Goal: Task Accomplishment & Management: Use online tool/utility

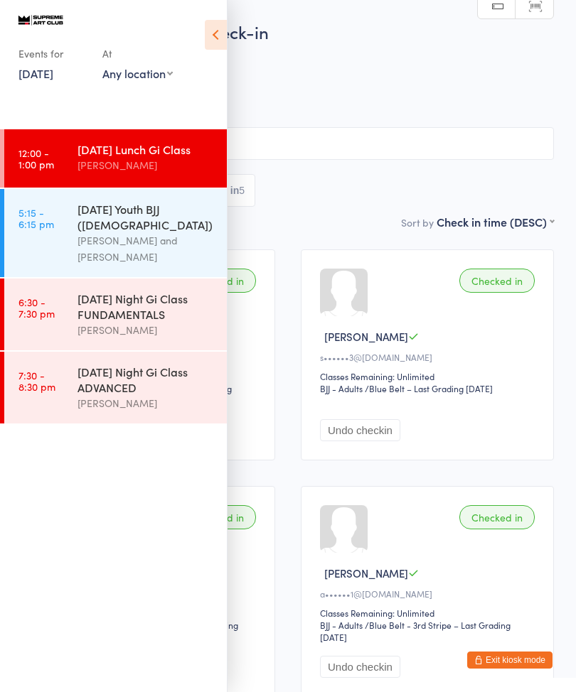
click at [45, 240] on link "5:15 - 6:15 pm [DATE] Youth BJJ ([DEMOGRAPHIC_DATA]) [PERSON_NAME] and [PERSON_…" at bounding box center [115, 233] width 222 height 88
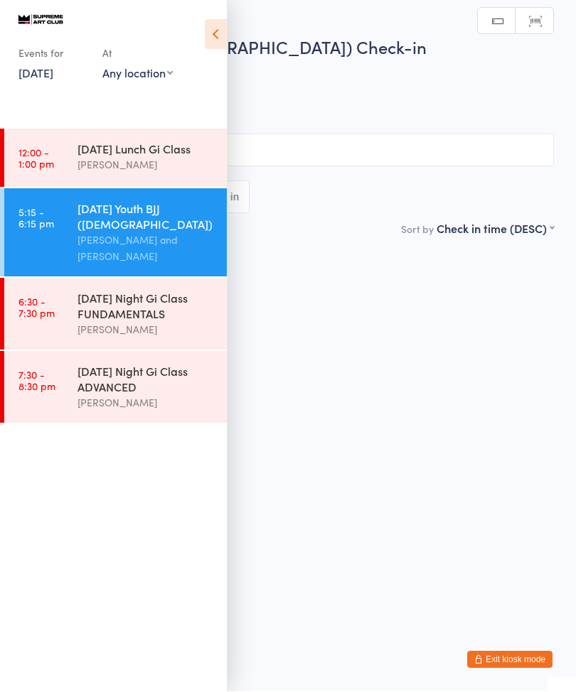
scroll to position [1, 0]
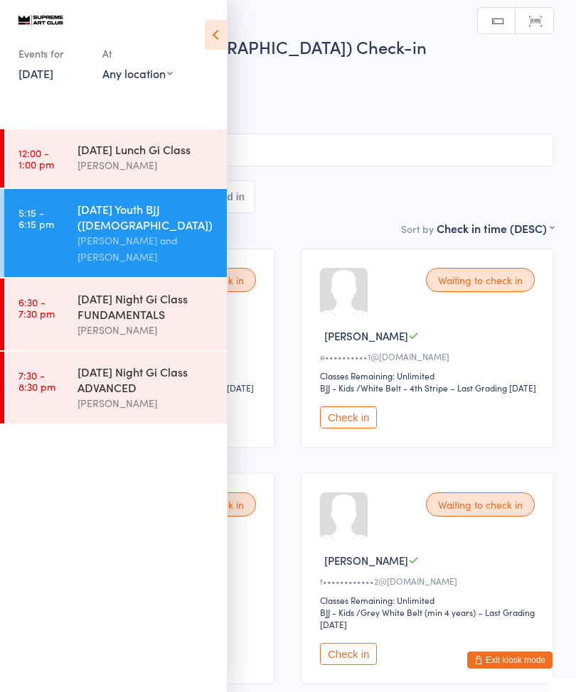
click at [218, 41] on icon at bounding box center [216, 35] width 22 height 30
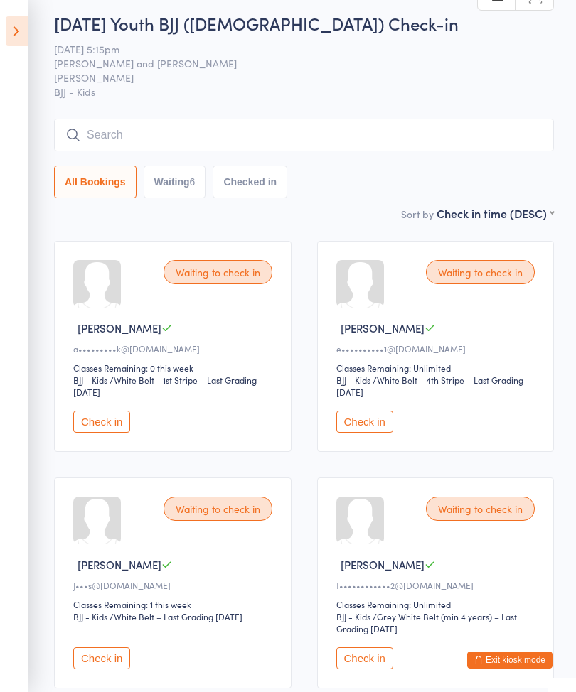
scroll to position [0, 0]
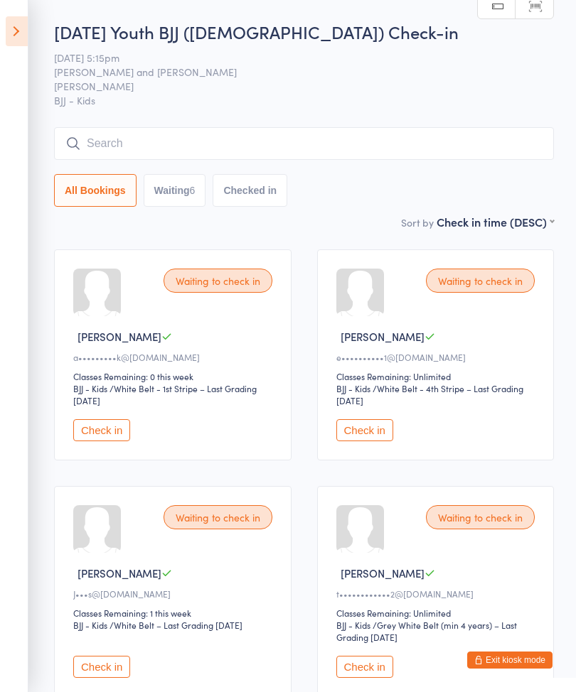
click at [122, 441] on button "Check in" at bounding box center [101, 430] width 57 height 22
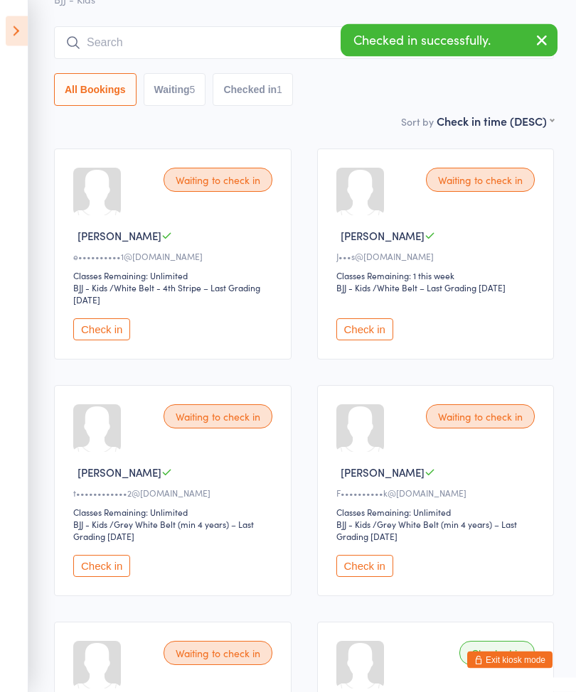
scroll to position [108, 0]
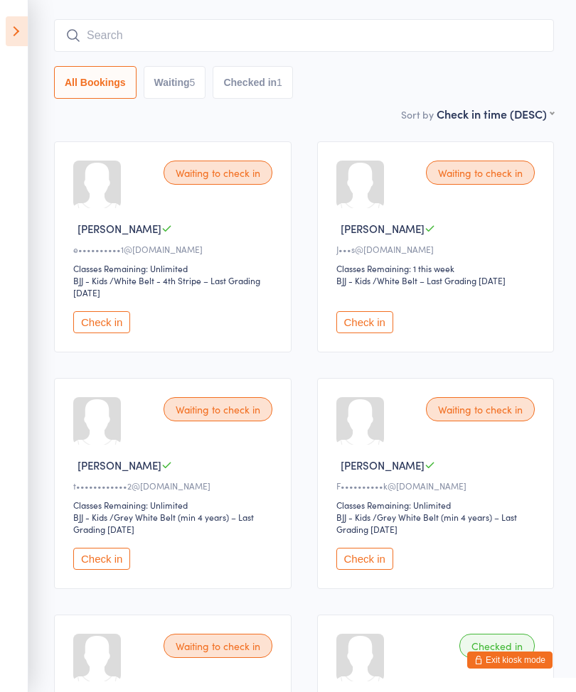
click at [370, 570] on button "Check in" at bounding box center [364, 559] width 57 height 22
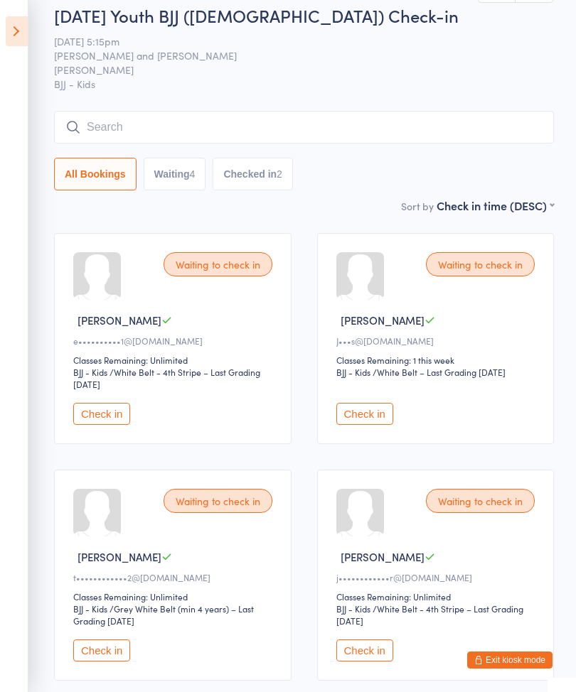
scroll to position [0, 0]
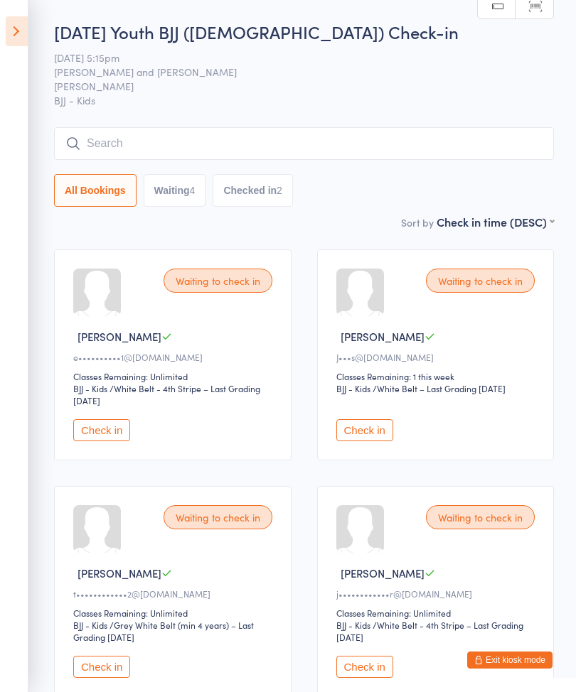
click at [477, 156] on input "search" at bounding box center [304, 143] width 500 height 33
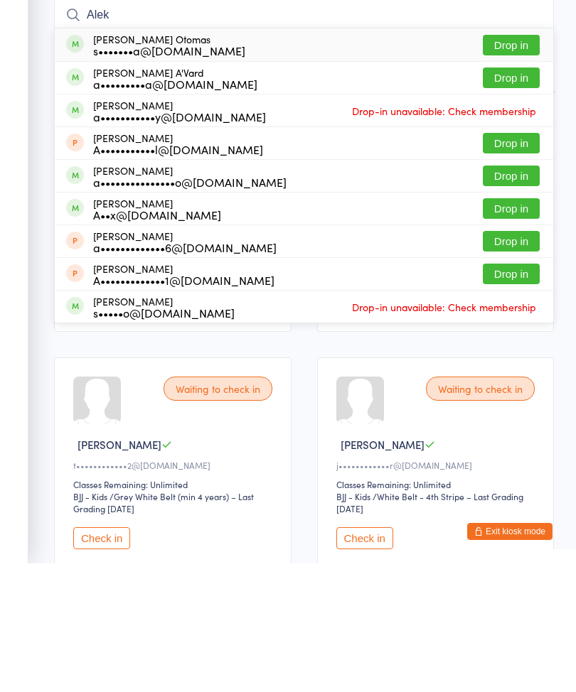
type input "Alek"
click at [516, 163] on button "Drop in" at bounding box center [511, 173] width 57 height 21
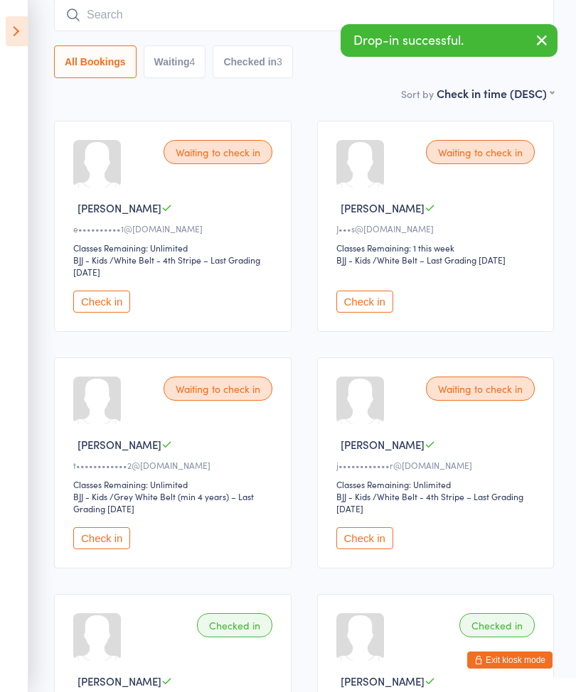
click at [181, 16] on input "search" at bounding box center [304, 15] width 500 height 33
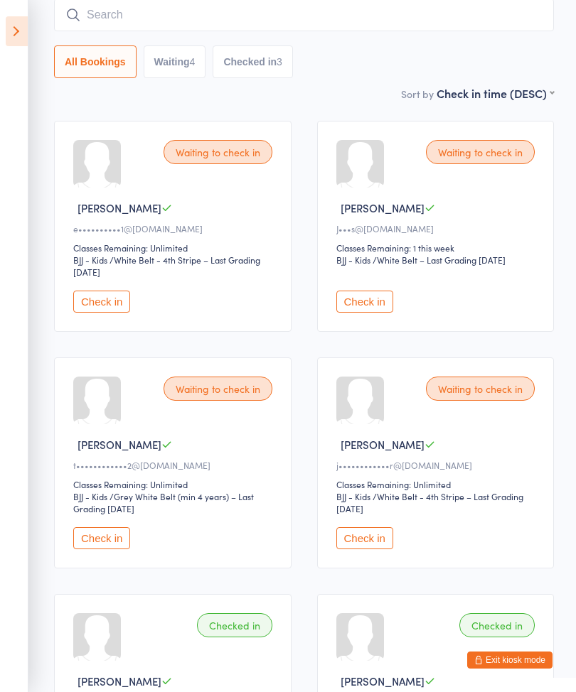
scroll to position [128, 0]
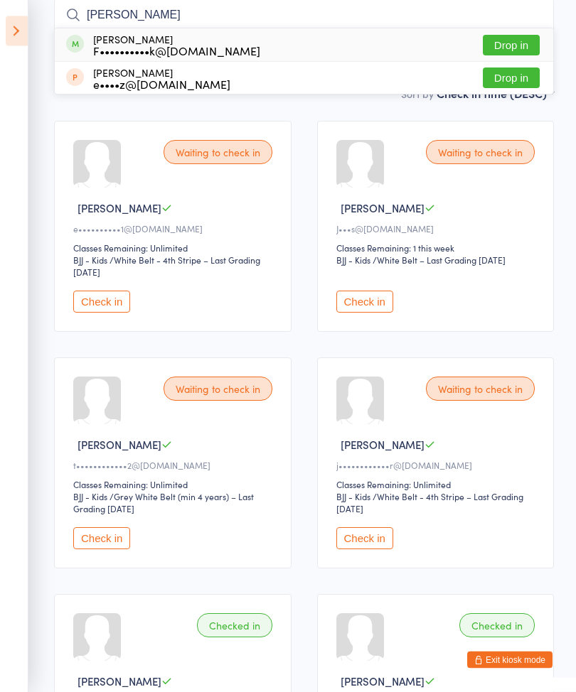
type input "[PERSON_NAME]"
click at [203, 48] on div "F••••••••••k@[DOMAIN_NAME]" at bounding box center [176, 50] width 167 height 11
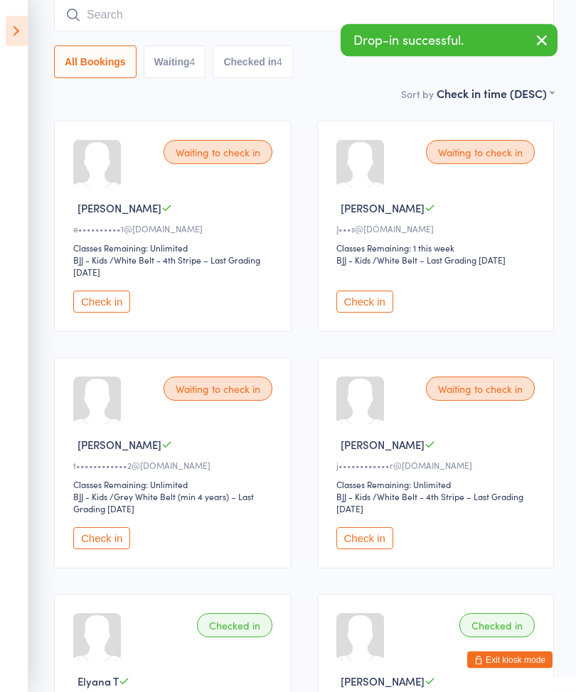
click at [542, 373] on div "Waiting to check in [PERSON_NAME] T j••••••••••••r@[DOMAIN_NAME] Classes Remain…" at bounding box center [435, 463] width 237 height 211
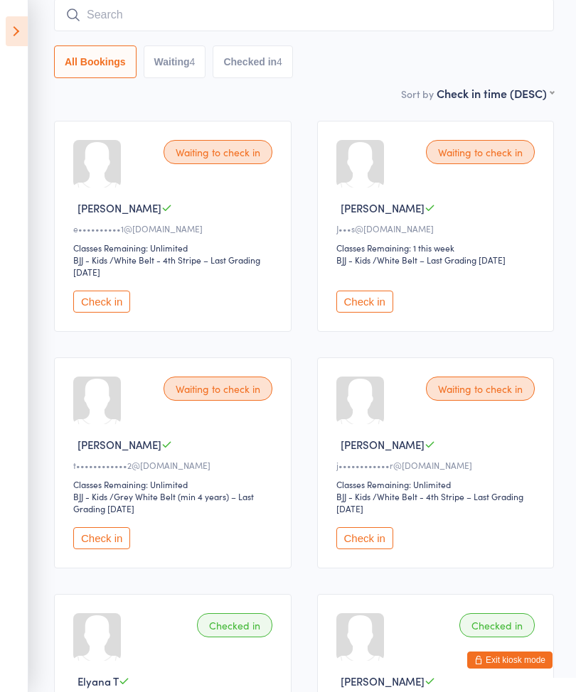
click at [382, 549] on button "Check in" at bounding box center [364, 538] width 57 height 22
click at [110, 549] on button "Check in" at bounding box center [101, 538] width 57 height 22
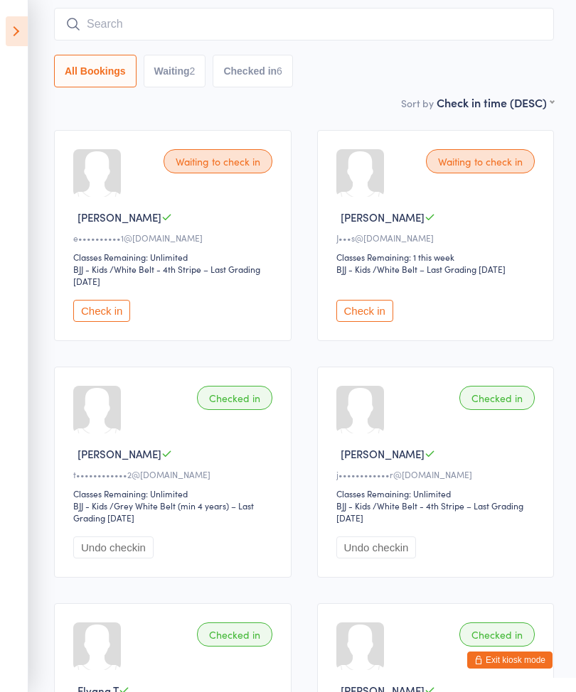
scroll to position [118, 0]
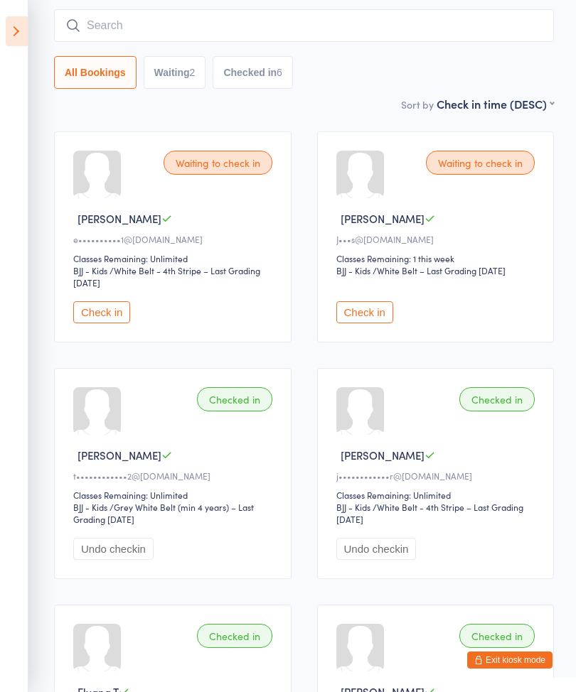
click at [377, 311] on button "Check in" at bounding box center [364, 312] width 57 height 22
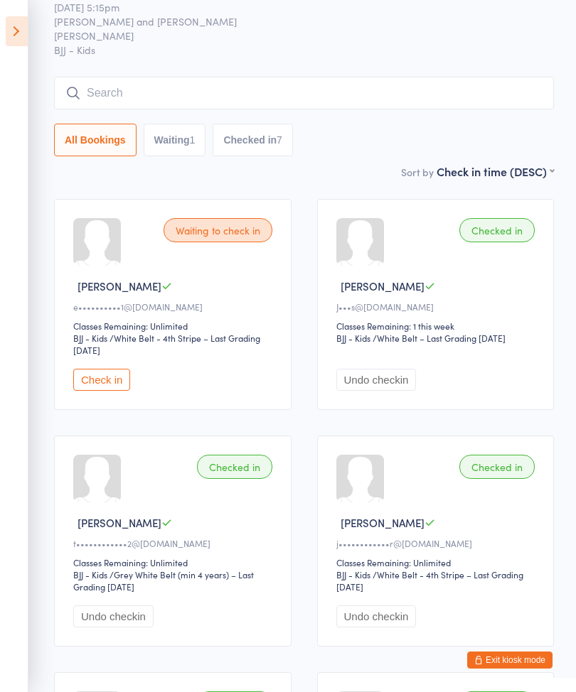
scroll to position [44, 0]
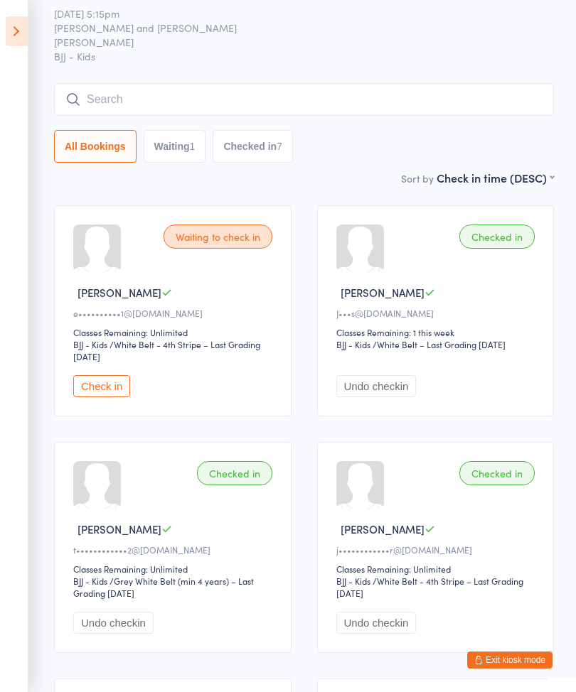
click at [3, 35] on aside "Events for [DATE] D Sep, YYYY [DATE] Sun Mon Tue Wed Thu Fri Sat 36 31 01 02 03…" at bounding box center [14, 346] width 28 height 692
click at [6, 19] on icon at bounding box center [17, 31] width 22 height 30
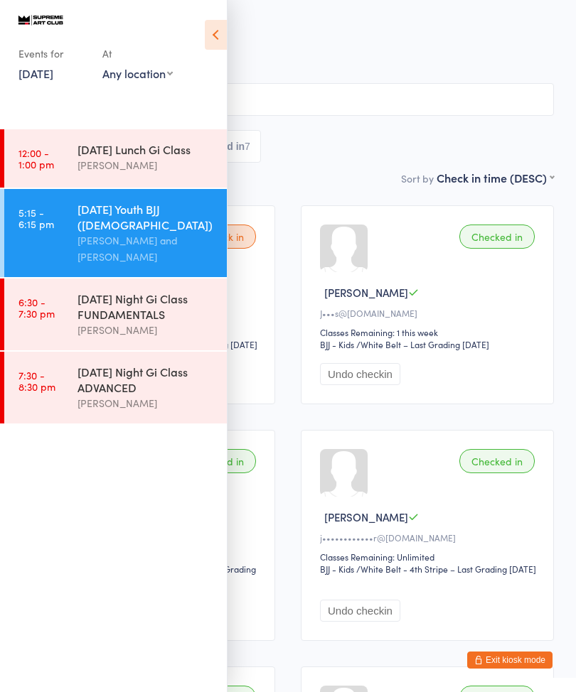
click at [119, 291] on div "[DATE] Night Gi Class FUNDAMENTALS" at bounding box center [145, 306] width 137 height 31
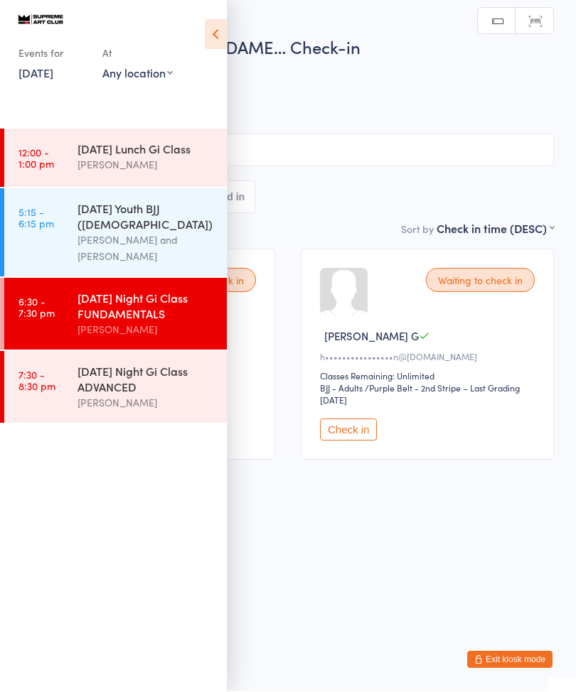
click at [353, 544] on html "You have now entered Kiosk Mode. Members will be able to check themselves in us…" at bounding box center [288, 346] width 576 height 692
click at [214, 33] on icon at bounding box center [216, 35] width 22 height 30
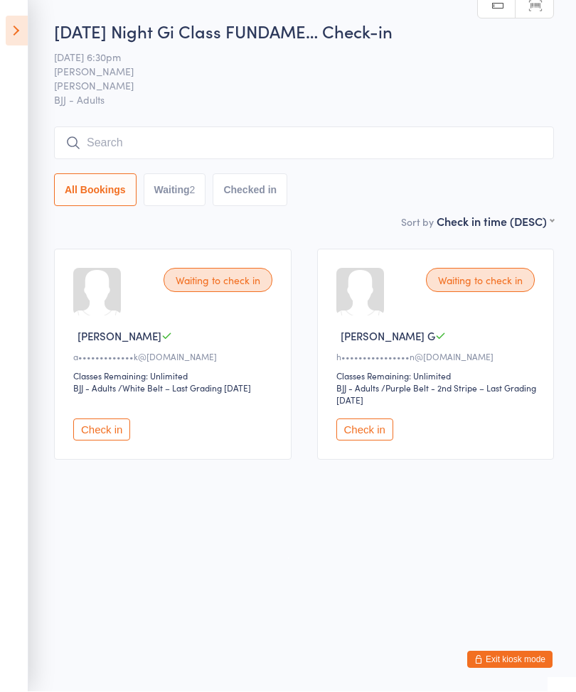
click at [147, 124] on div "[DATE] Night Gi Class FUNDAME… Check-in [DATE] 6:30pm [PERSON_NAME] BJJ Mats BJ…" at bounding box center [304, 117] width 500 height 194
click at [144, 155] on input "search" at bounding box center [304, 143] width 500 height 33
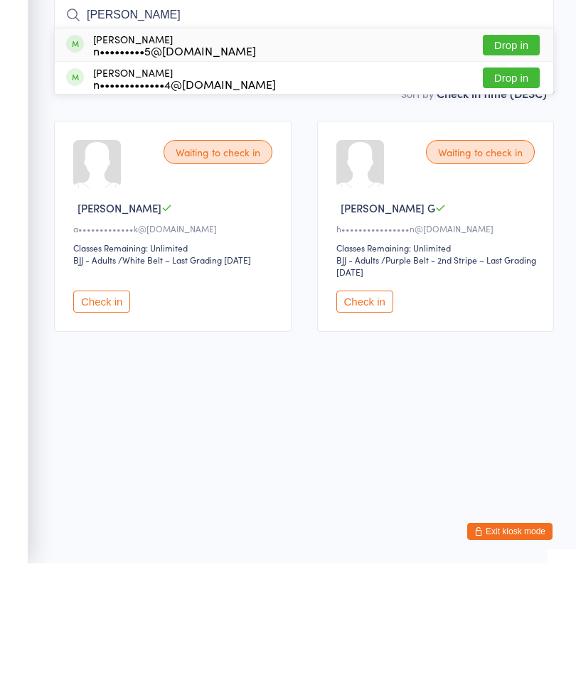
type input "[PERSON_NAME]"
click at [518, 163] on button "Drop in" at bounding box center [511, 173] width 57 height 21
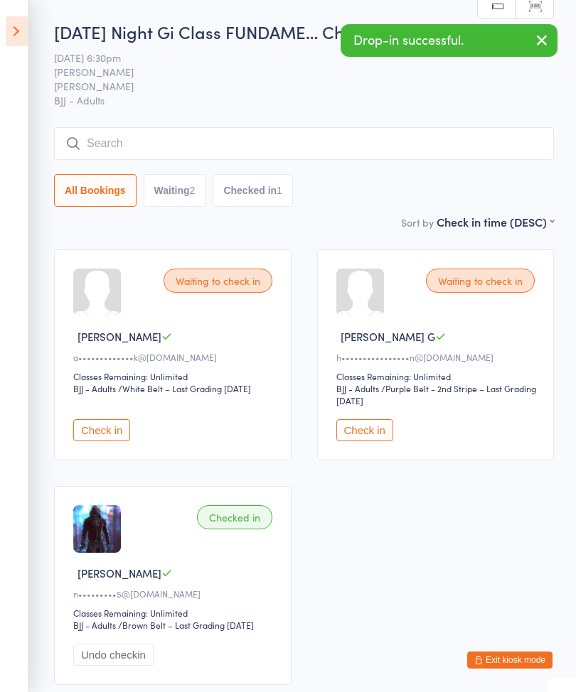
click at [25, 18] on icon at bounding box center [17, 31] width 22 height 30
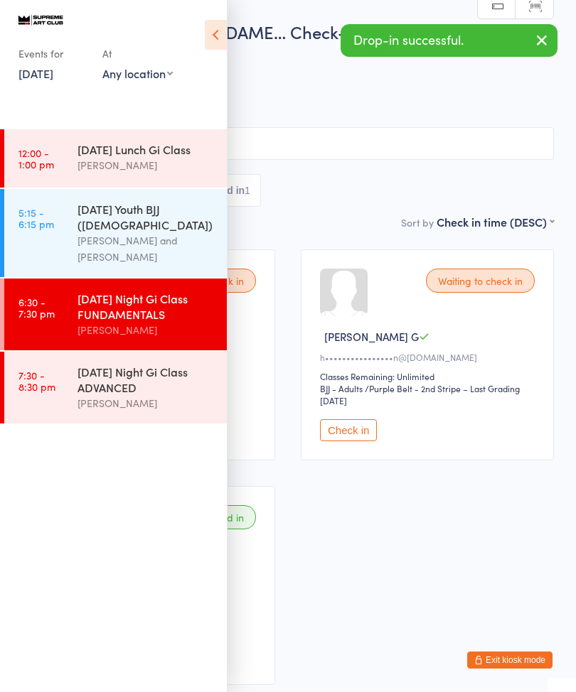
click at [127, 381] on div "[DATE] Night Gi Class ADVANCED" at bounding box center [145, 379] width 137 height 31
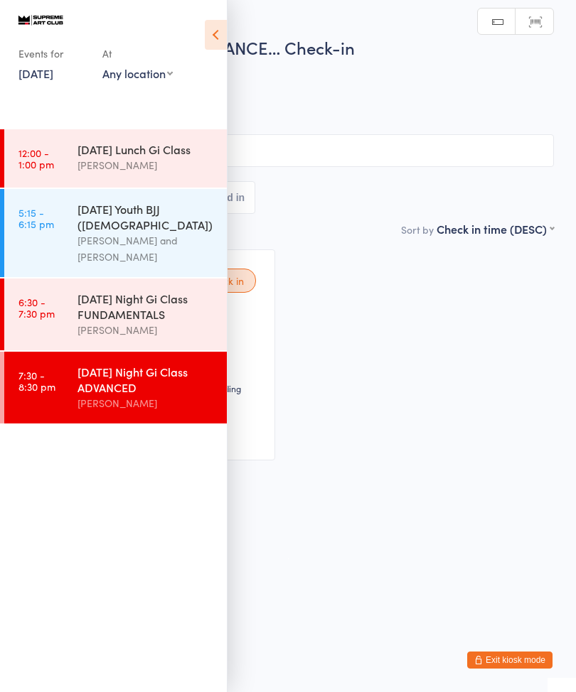
click at [200, 24] on div "Events for [DATE] D Sep, YYYY [DATE] Sun Mon Tue Wed Thu Fri Sat 36 31 01 02 03…" at bounding box center [113, 49] width 227 height 98
click at [214, 27] on icon at bounding box center [216, 35] width 22 height 30
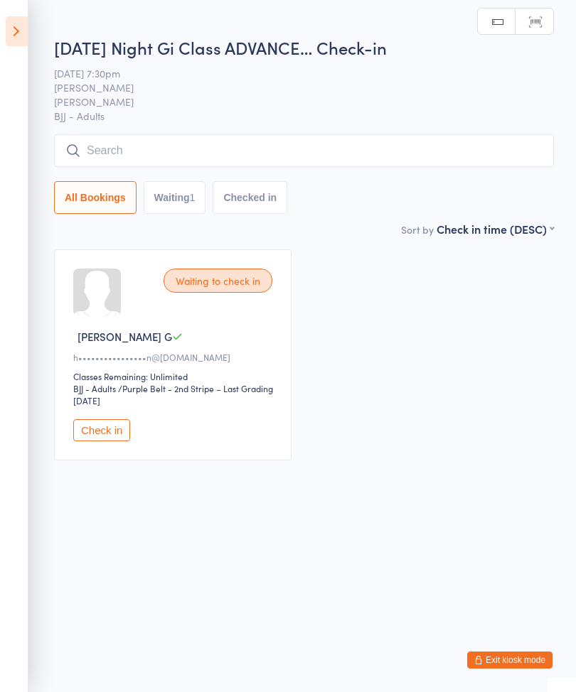
click at [184, 142] on input "search" at bounding box center [304, 150] width 500 height 33
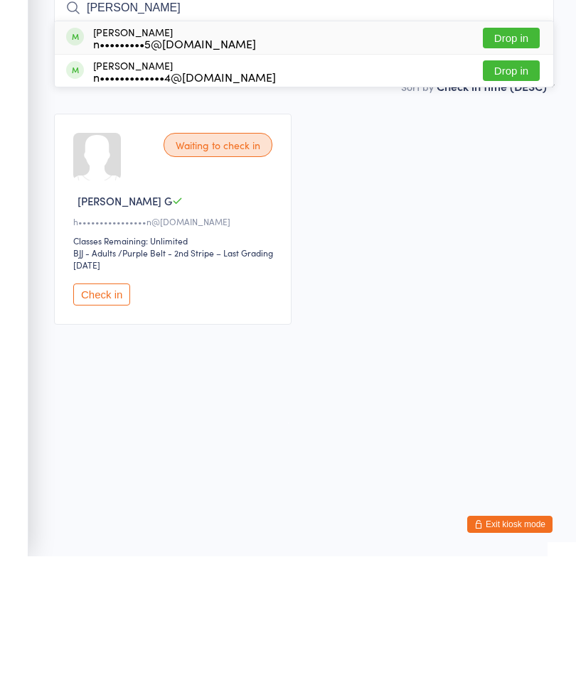
type input "[PERSON_NAME]"
click at [512, 163] on button "Drop in" at bounding box center [511, 173] width 57 height 21
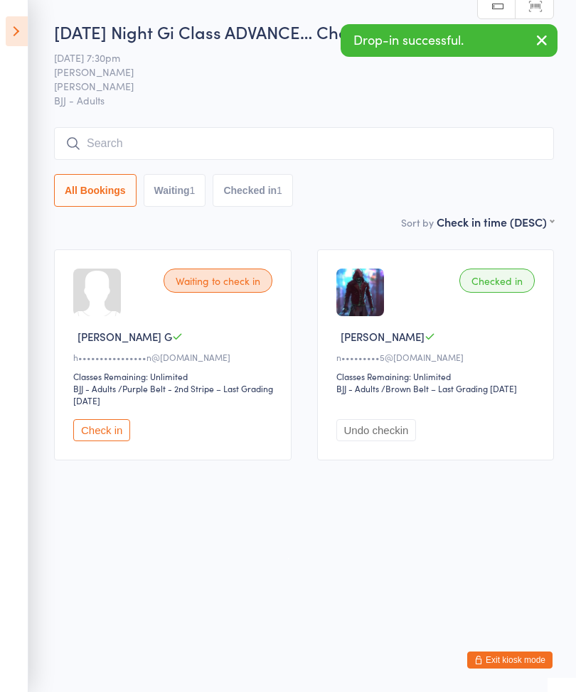
click at [21, 18] on icon at bounding box center [17, 31] width 22 height 30
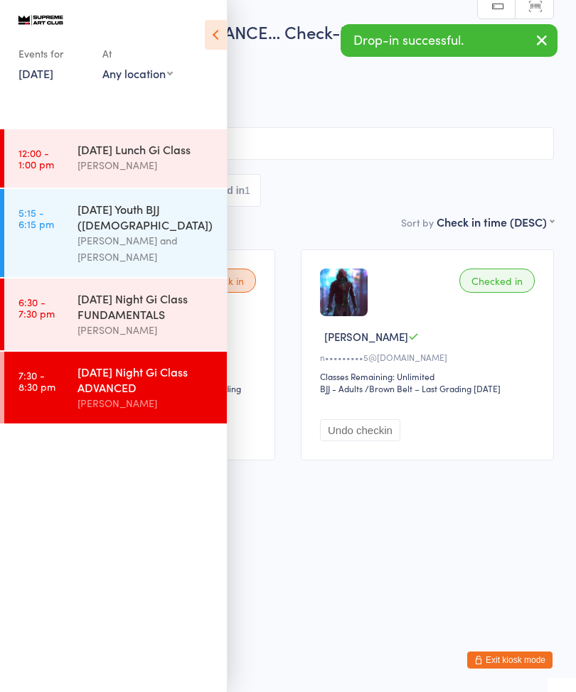
click at [154, 301] on div "[DATE] Night Gi Class FUNDAMENTALS" at bounding box center [145, 306] width 137 height 31
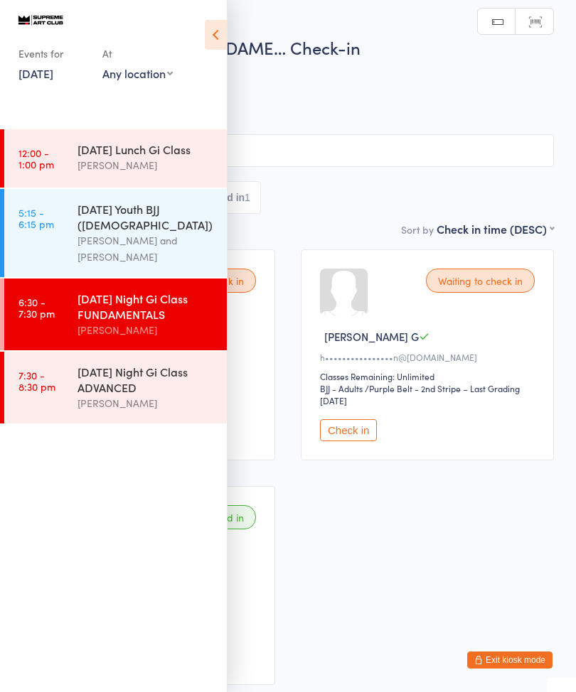
click at [215, 29] on icon at bounding box center [216, 35] width 22 height 30
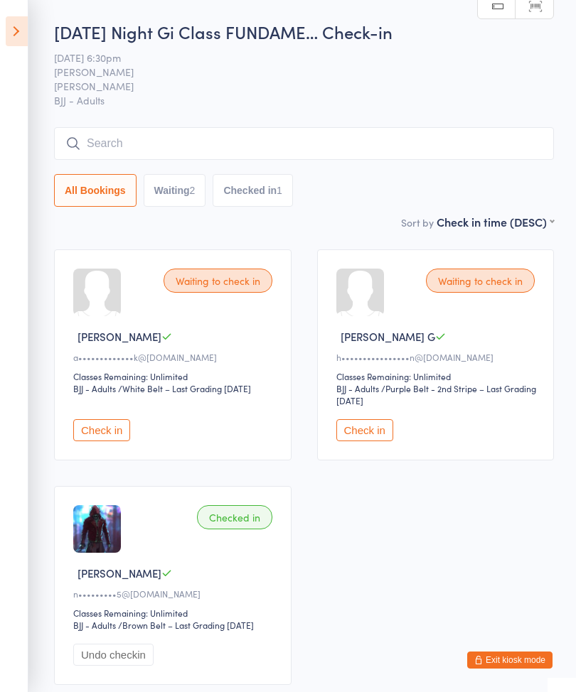
click at [175, 149] on input "search" at bounding box center [304, 143] width 500 height 33
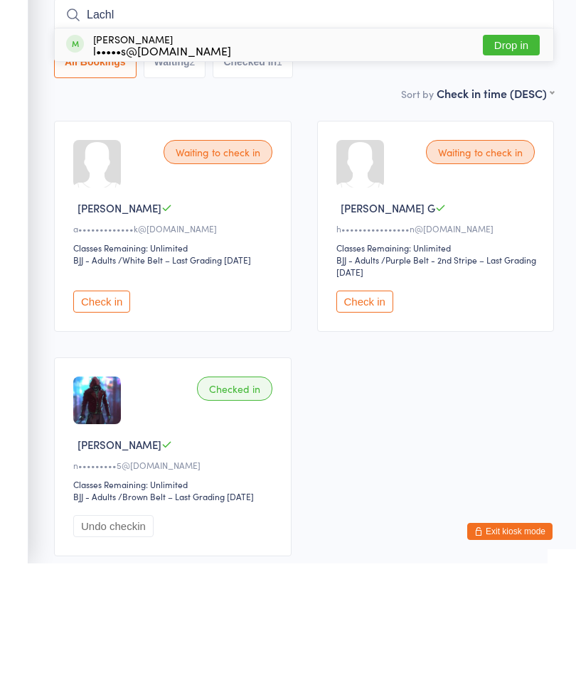
type input "Lachl"
click at [522, 163] on button "Drop in" at bounding box center [511, 173] width 57 height 21
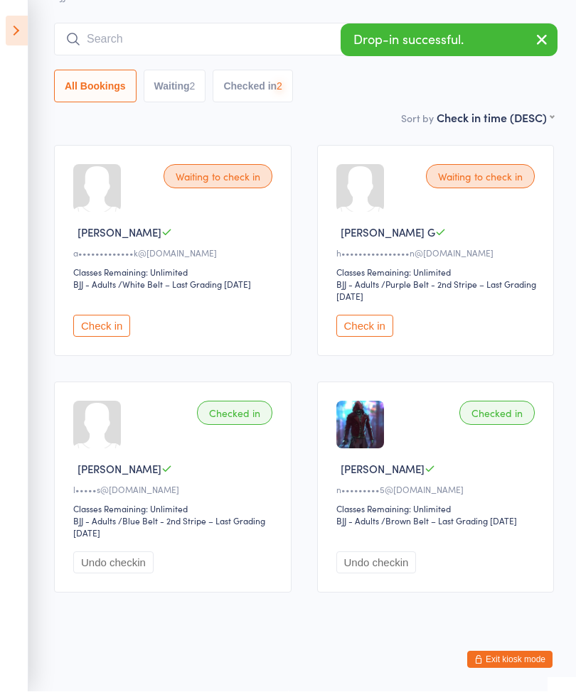
scroll to position [117, 0]
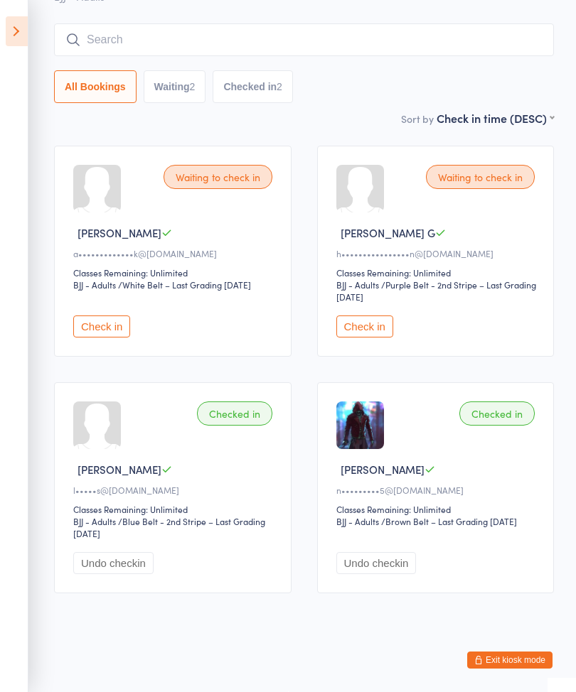
click at [367, 318] on button "Check in" at bounding box center [364, 327] width 57 height 22
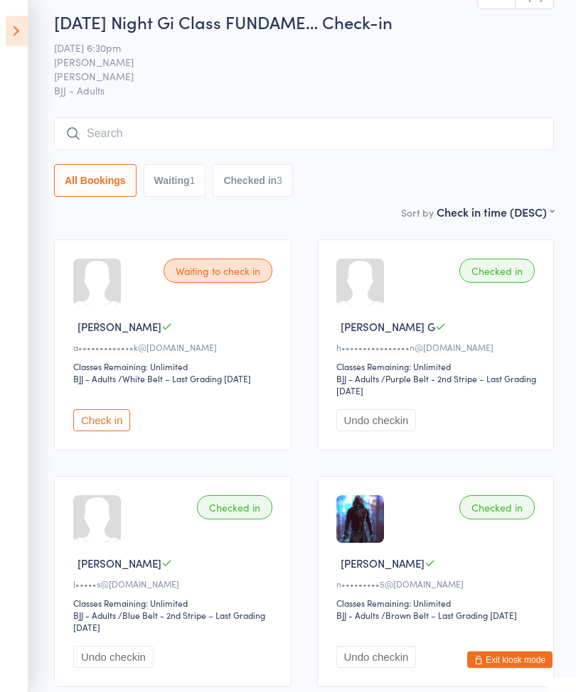
scroll to position [0, 0]
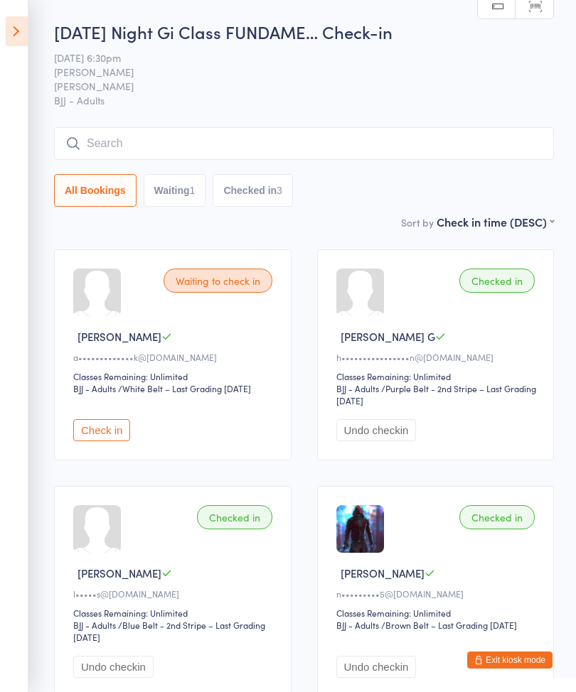
click at [171, 139] on input "search" at bounding box center [304, 143] width 500 height 33
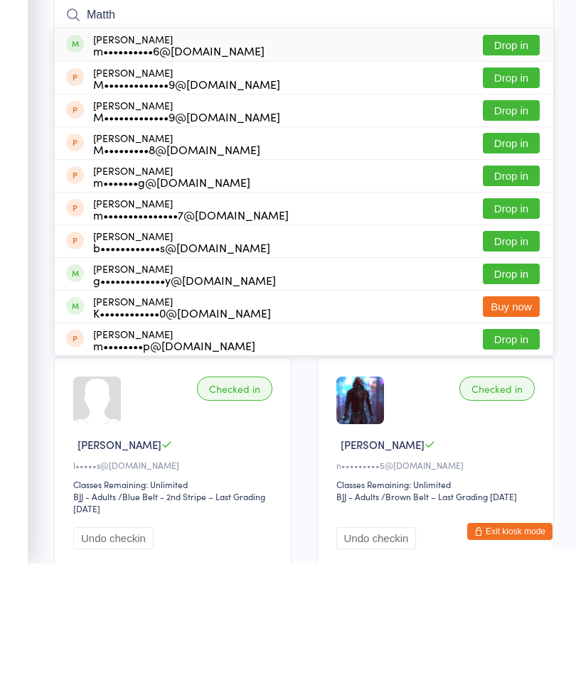
type input "Matth"
click at [516, 163] on button "Drop in" at bounding box center [511, 173] width 57 height 21
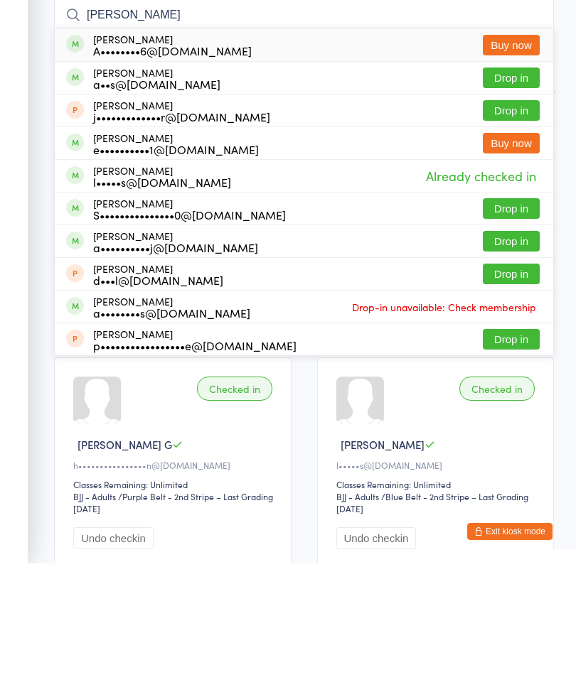
type input "[PERSON_NAME]"
click at [498, 360] on button "Drop in" at bounding box center [511, 370] width 57 height 21
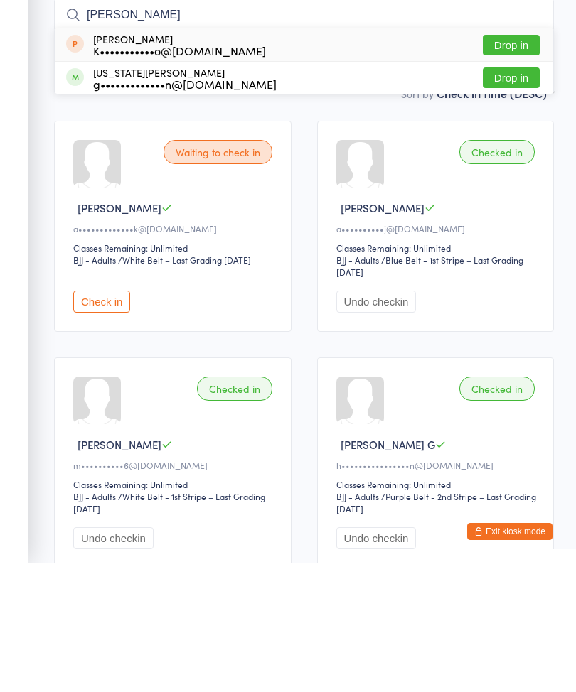
type input "[PERSON_NAME]"
click at [513, 196] on button "Drop in" at bounding box center [511, 206] width 57 height 21
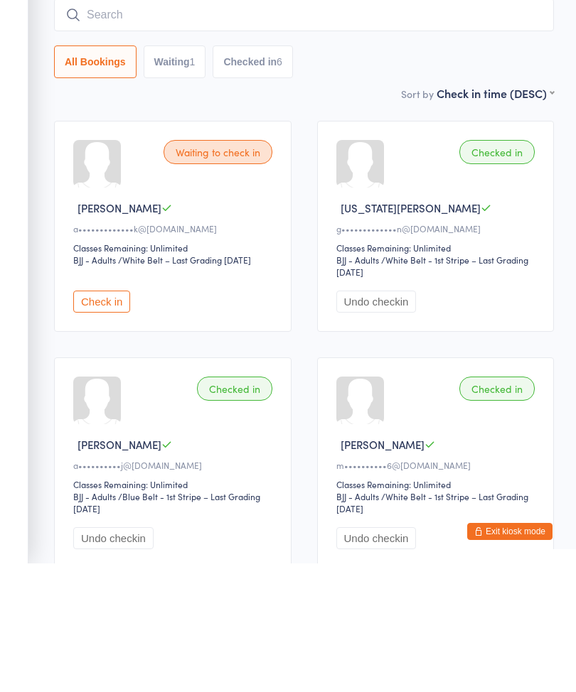
type input "M"
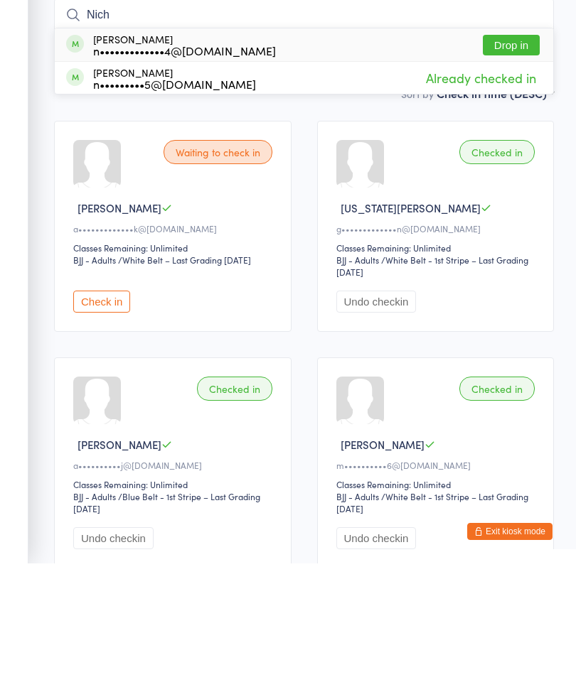
type input "Nich"
click at [503, 163] on button "Drop in" at bounding box center [511, 173] width 57 height 21
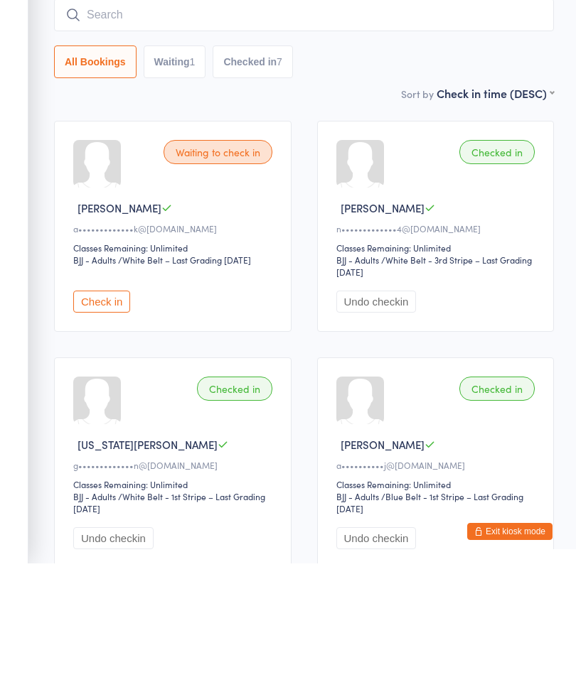
click at [256, 127] on input "search" at bounding box center [304, 143] width 500 height 33
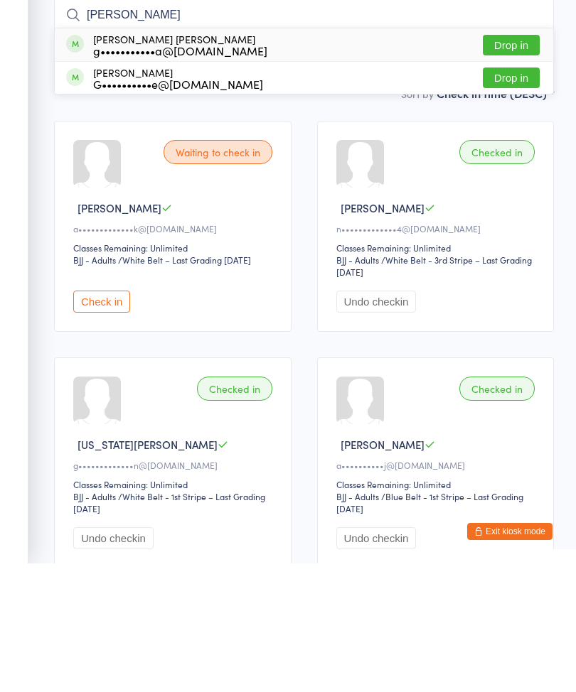
type input "[PERSON_NAME]"
click at [501, 196] on button "Drop in" at bounding box center [511, 206] width 57 height 21
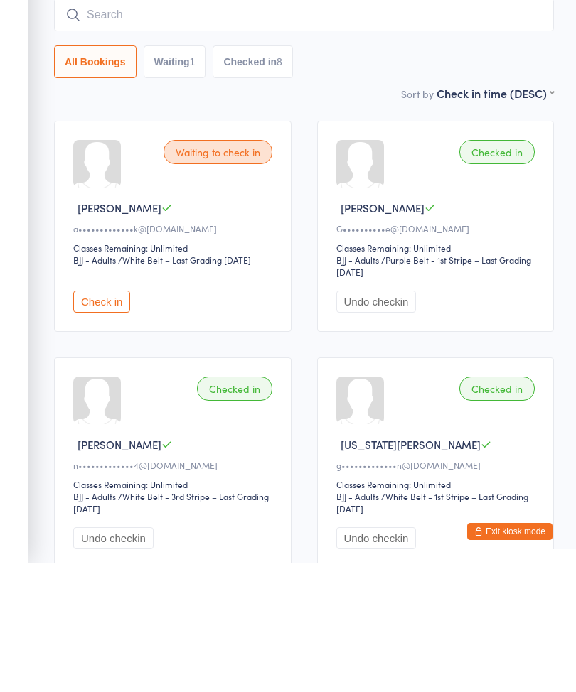
click at [244, 127] on input "search" at bounding box center [304, 143] width 500 height 33
click at [222, 127] on input "search" at bounding box center [304, 143] width 500 height 33
click at [215, 127] on input "search" at bounding box center [304, 143] width 500 height 33
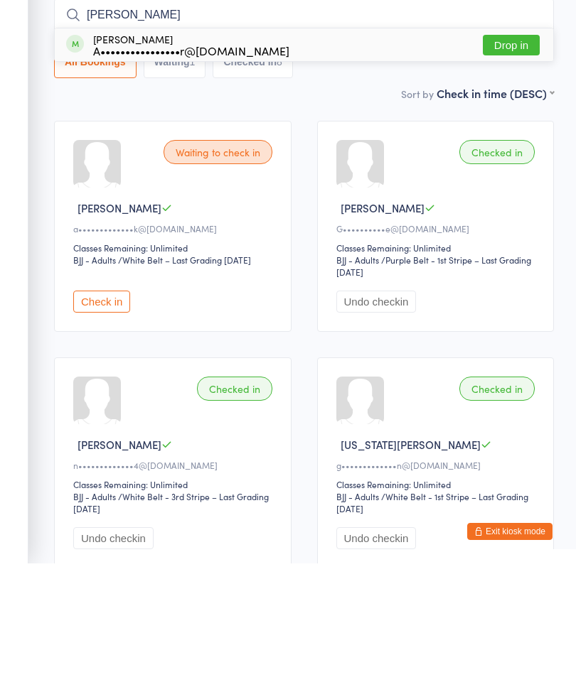
type input "[PERSON_NAME]"
click at [518, 163] on button "Drop in" at bounding box center [511, 173] width 57 height 21
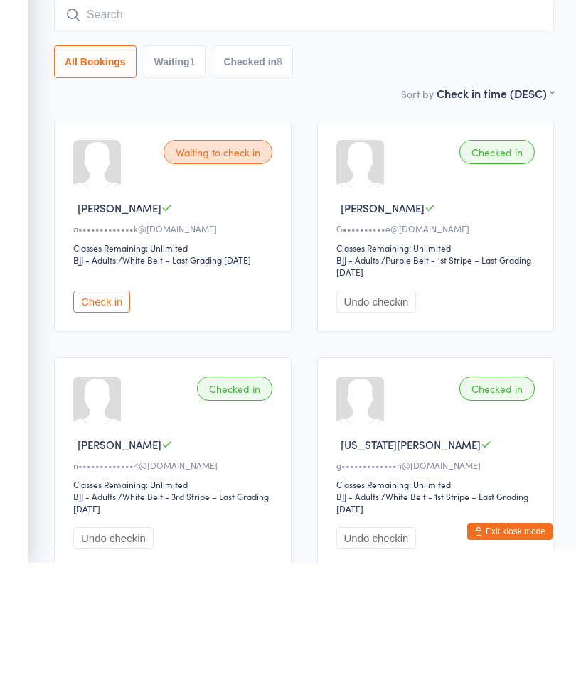
scroll to position [129, 0]
